Goal: Find specific page/section: Locate a particular part of the current website

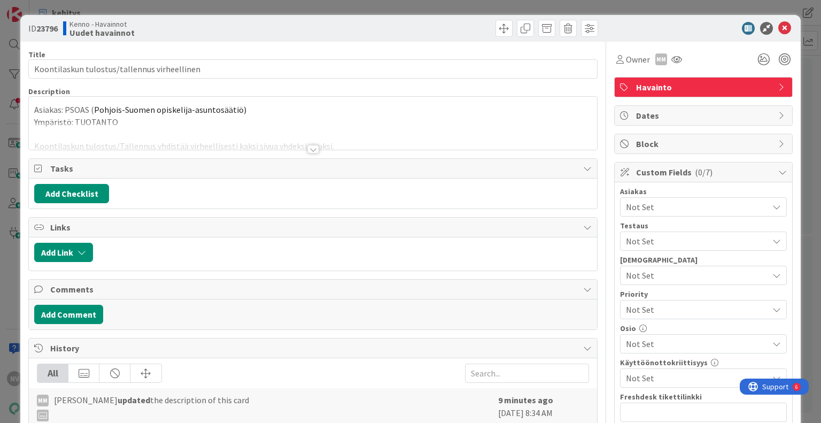
click at [312, 147] on div at bounding box center [313, 149] width 12 height 9
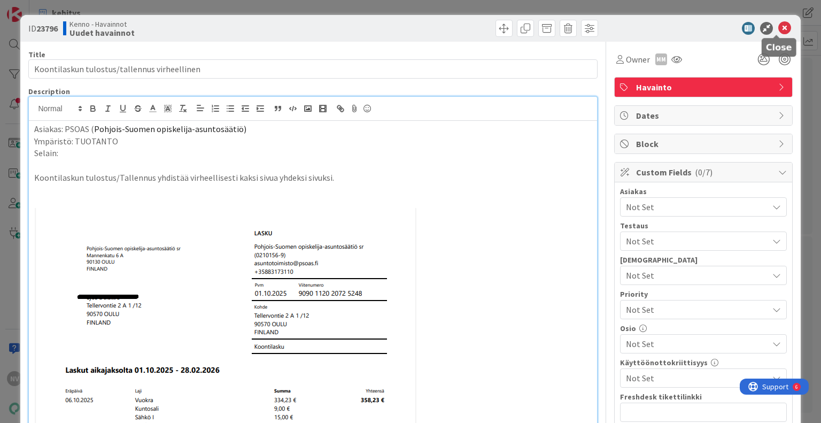
click at [778, 23] on icon at bounding box center [784, 28] width 13 height 13
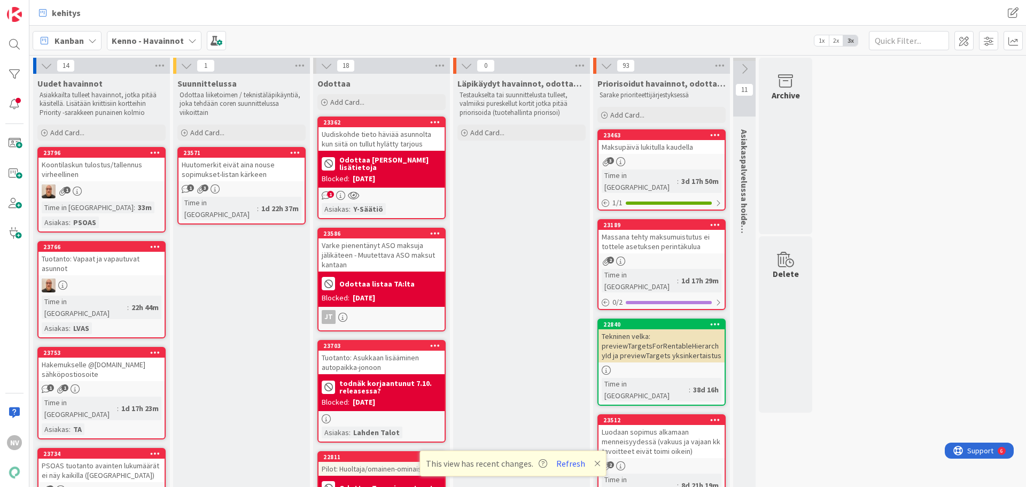
click at [182, 38] on div "Kenno - Havainnot" at bounding box center [154, 40] width 95 height 19
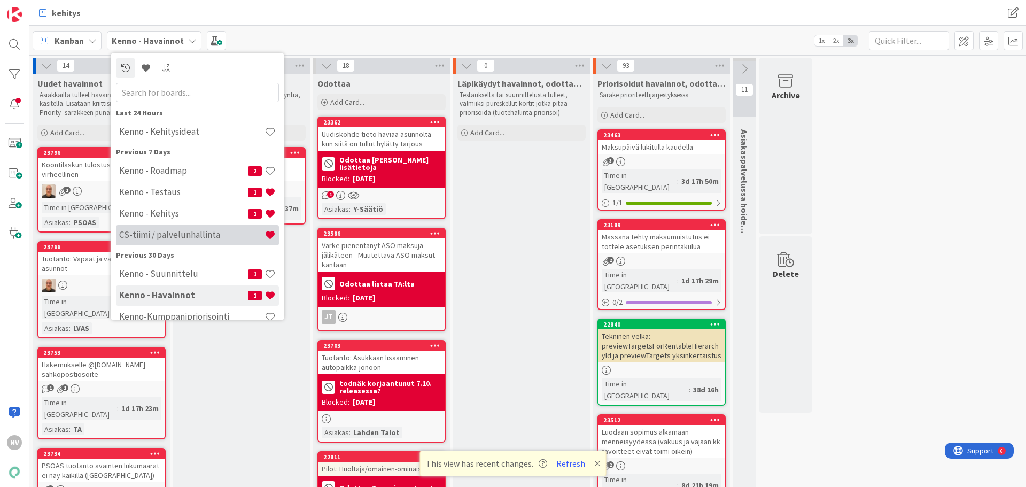
click at [205, 237] on h4 "CS-tiimi / palvelunhallinta" at bounding box center [191, 234] width 145 height 11
